Goal: Find specific page/section: Find specific page/section

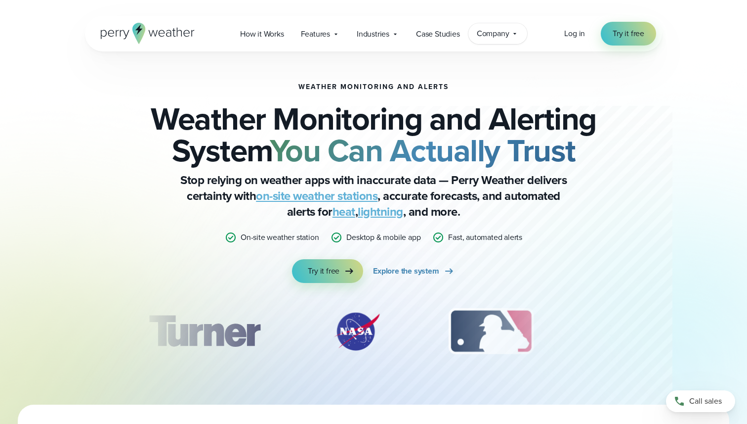
click at [501, 29] on span "Company" at bounding box center [493, 34] width 33 height 12
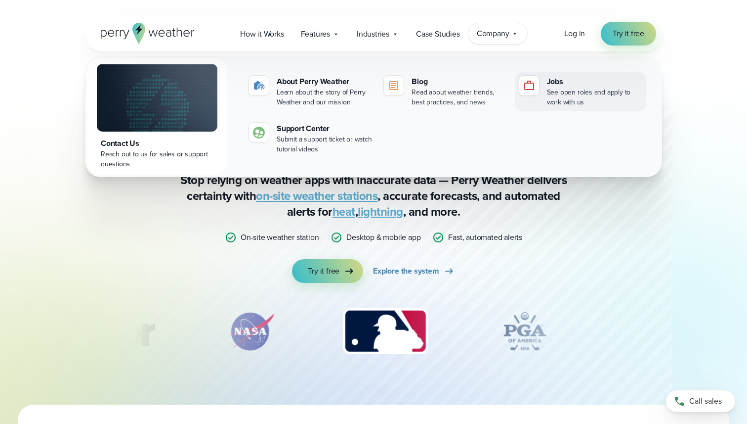
click at [578, 78] on div "Jobs" at bounding box center [594, 82] width 95 height 12
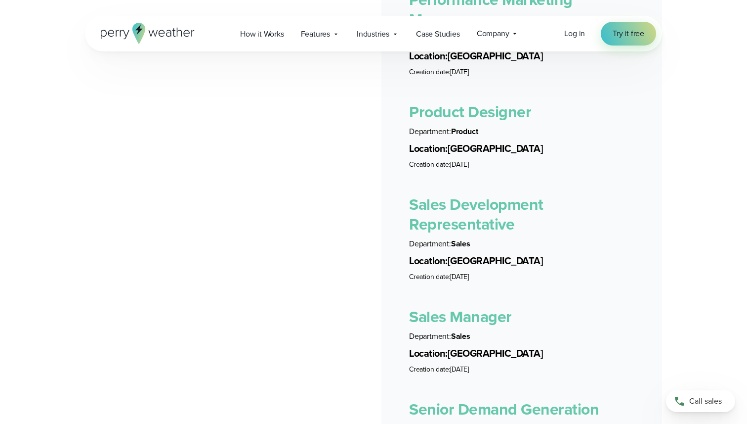
scroll to position [2383, 0]
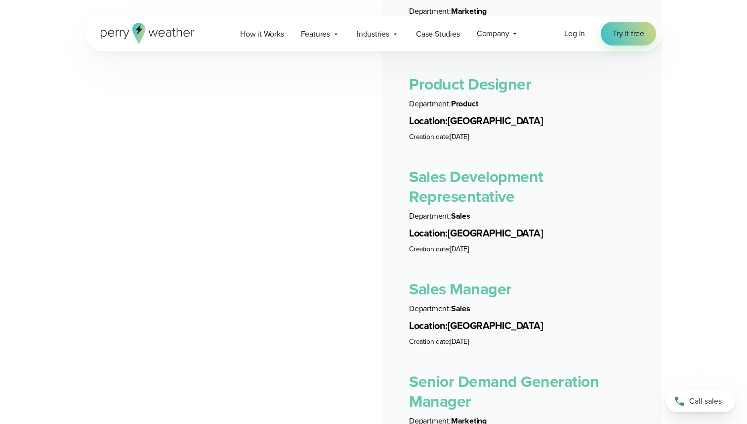
click at [479, 84] on link "Product Designer" at bounding box center [470, 84] width 122 height 24
